Goal: Task Accomplishment & Management: Manage account settings

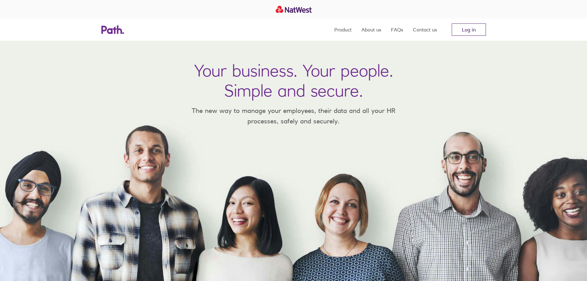
click at [460, 30] on link "Log in" at bounding box center [469, 29] width 34 height 12
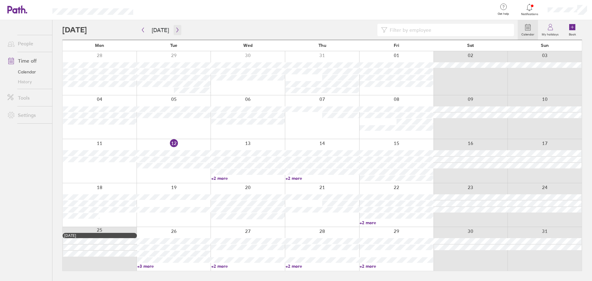
click at [175, 28] on icon "button" at bounding box center [177, 29] width 5 height 5
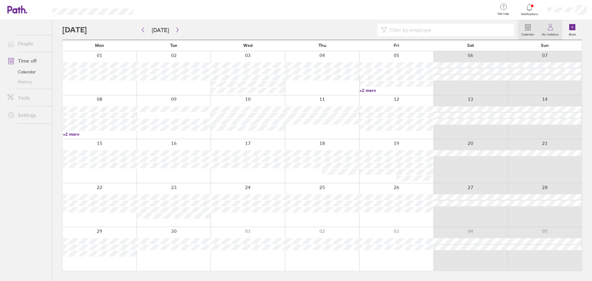
click at [547, 30] on icon at bounding box center [549, 26] width 7 height 7
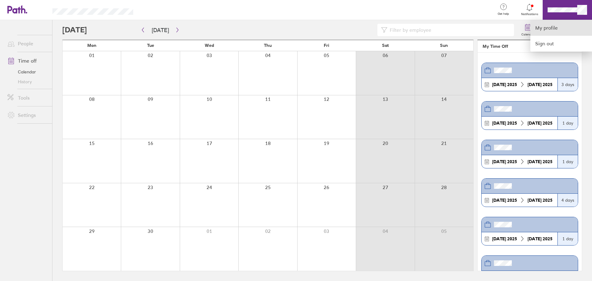
click at [545, 32] on link "My profile" at bounding box center [561, 28] width 62 height 16
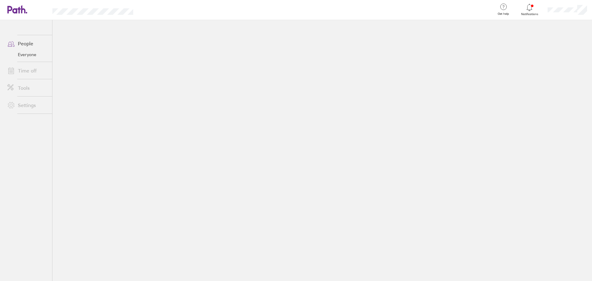
click at [24, 45] on link "People" at bounding box center [27, 43] width 50 height 12
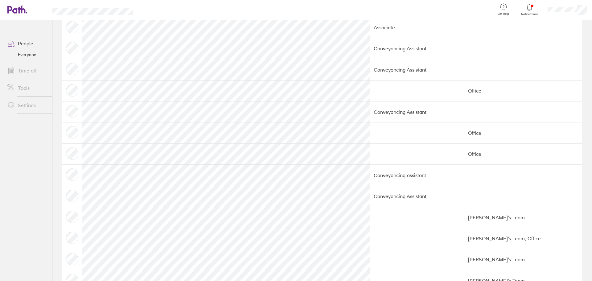
scroll to position [216, 0]
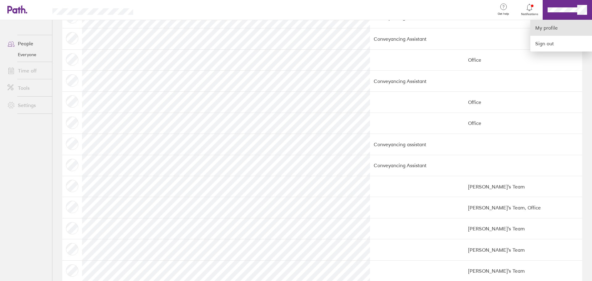
click at [537, 29] on link "My profile" at bounding box center [561, 28] width 62 height 16
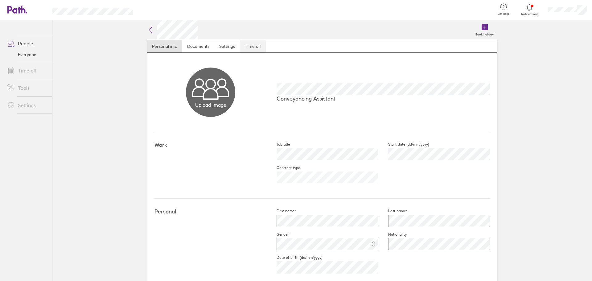
click at [254, 46] on link "Time off" at bounding box center [253, 46] width 26 height 12
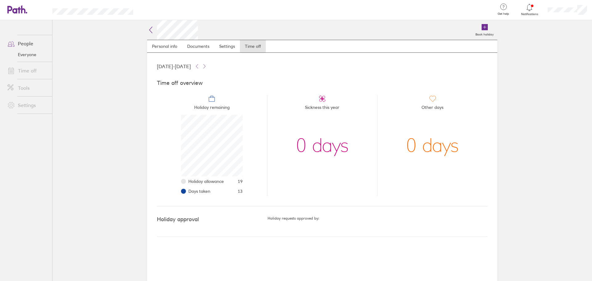
scroll to position [62, 62]
